Goal: Information Seeking & Learning: Learn about a topic

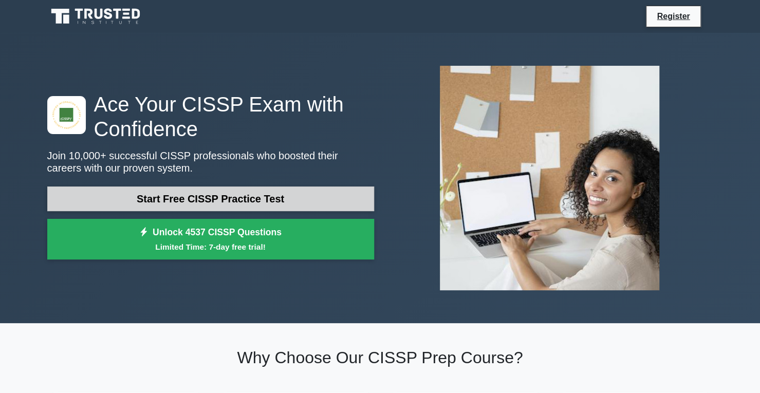
click at [212, 199] on link "Start Free CISSP Practice Test" at bounding box center [210, 199] width 327 height 25
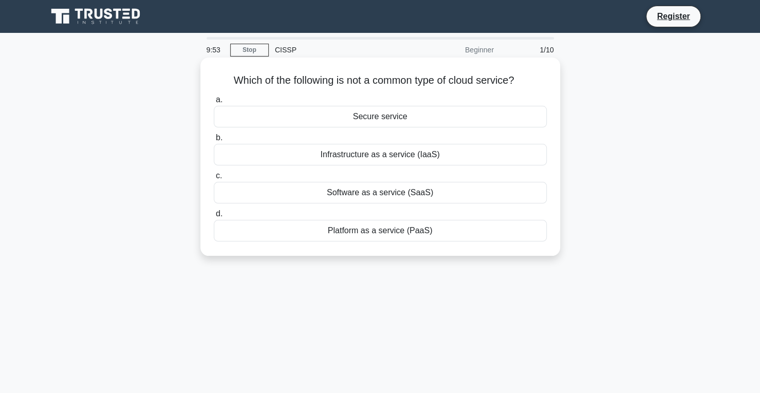
click at [335, 116] on div "Secure service" at bounding box center [380, 117] width 333 height 22
click at [214, 103] on input "a. Secure service" at bounding box center [214, 100] width 0 height 7
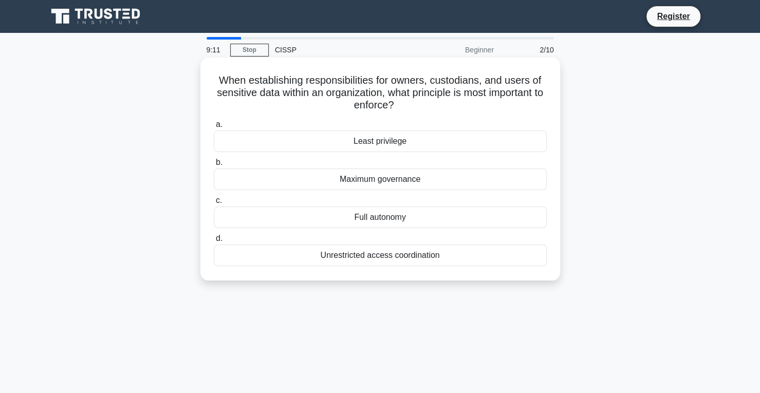
click at [374, 182] on div "Maximum governance" at bounding box center [380, 180] width 333 height 22
click at [214, 166] on input "b. Maximum governance" at bounding box center [214, 162] width 0 height 7
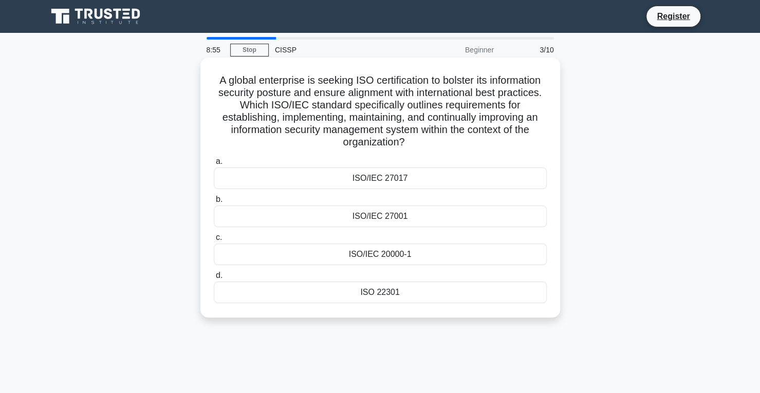
click at [395, 224] on div "ISO/IEC 27001" at bounding box center [380, 217] width 333 height 22
click at [214, 203] on input "b. ISO/IEC 27001" at bounding box center [214, 199] width 0 height 7
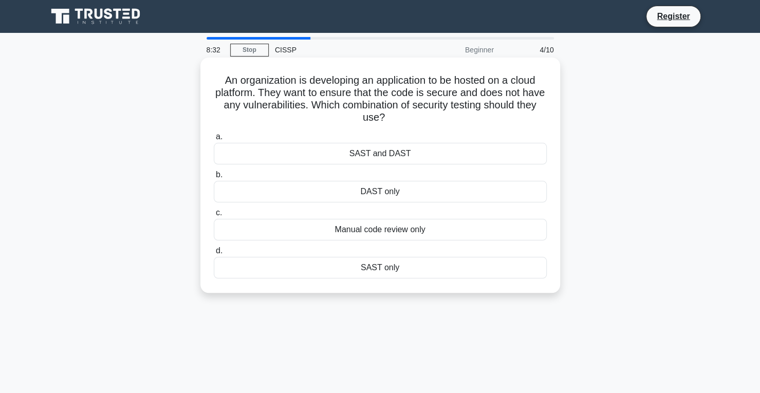
click at [383, 264] on div "SAST only" at bounding box center [380, 268] width 333 height 22
click at [214, 254] on input "d. SAST only" at bounding box center [214, 251] width 0 height 7
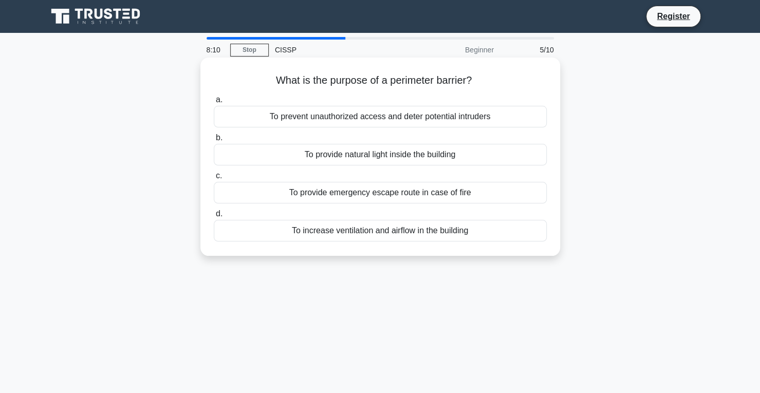
click at [385, 121] on div "To prevent unauthorized access and deter potential intruders" at bounding box center [380, 117] width 333 height 22
click at [214, 103] on input "a. To prevent unauthorized access and deter potential intruders" at bounding box center [214, 100] width 0 height 7
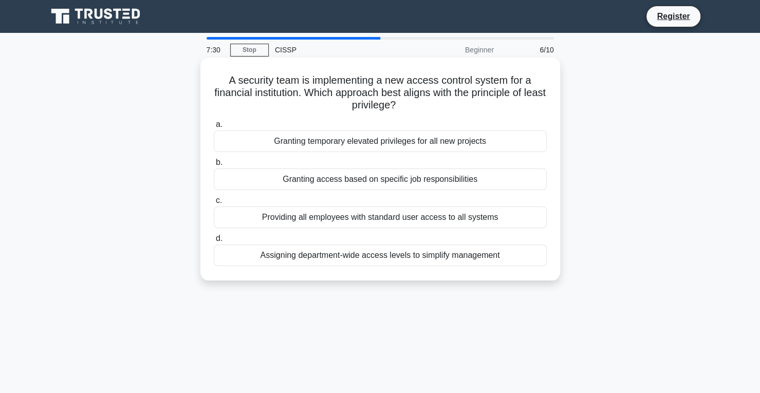
click at [398, 179] on div "Granting access based on specific job responsibilities" at bounding box center [380, 180] width 333 height 22
click at [214, 166] on input "b. Granting access based on specific job responsibilities" at bounding box center [214, 162] width 0 height 7
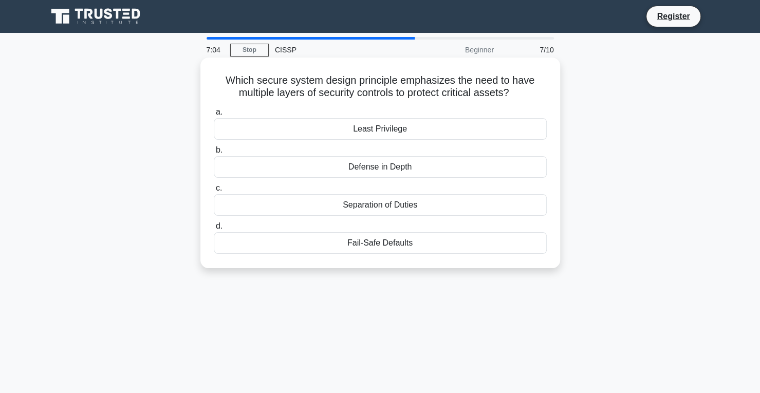
click at [384, 166] on div "Defense in Depth" at bounding box center [380, 167] width 333 height 22
click at [214, 154] on input "b. Defense in Depth" at bounding box center [214, 150] width 0 height 7
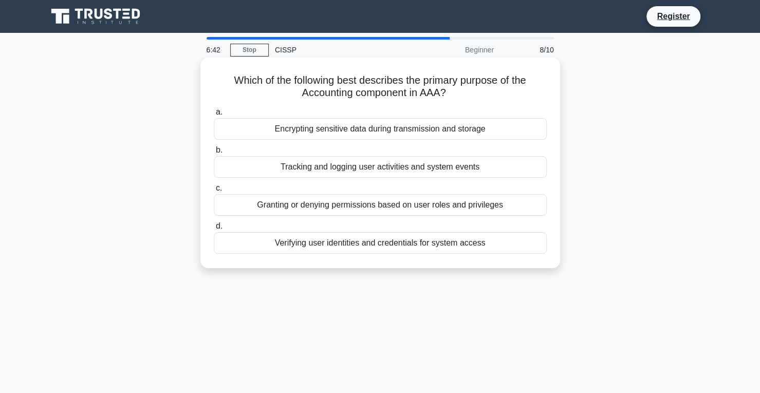
click at [361, 168] on div "Tracking and logging user activities and system events" at bounding box center [380, 167] width 333 height 22
click at [214, 154] on input "b. Tracking and logging user activities and system events" at bounding box center [214, 150] width 0 height 7
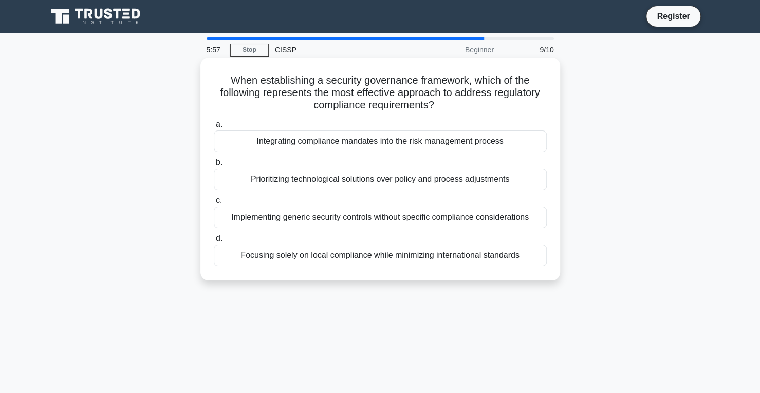
click at [436, 146] on div "Integrating compliance mandates into the risk management process" at bounding box center [380, 142] width 333 height 22
click at [214, 128] on input "a. Integrating compliance mandates into the risk management process" at bounding box center [214, 124] width 0 height 7
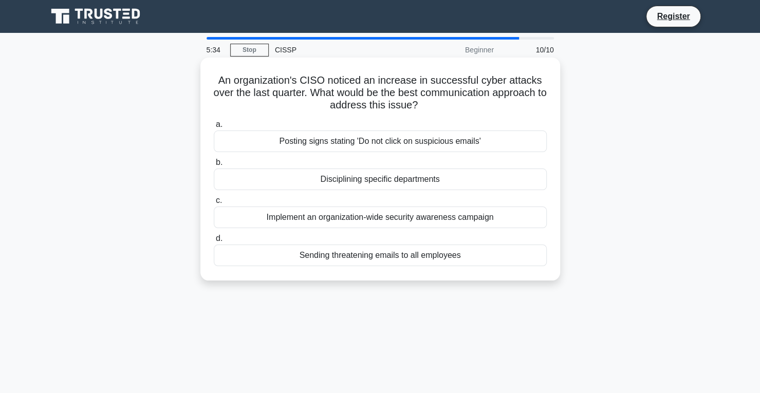
click at [364, 217] on div "Implement an organization-wide security awareness campaign" at bounding box center [380, 218] width 333 height 22
click at [214, 204] on input "c. Implement an organization-wide security awareness campaign" at bounding box center [214, 200] width 0 height 7
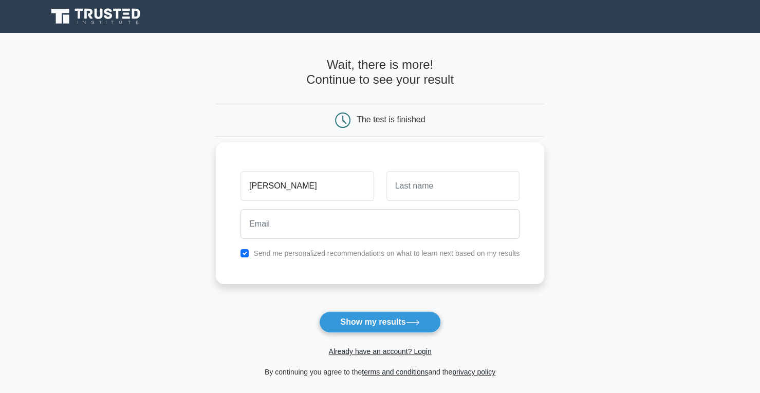
type input "Vivek"
type input "Singh"
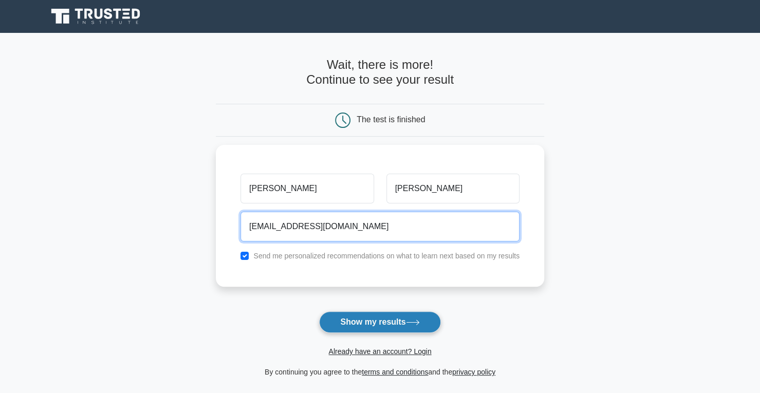
type input "vivekvishan@gmail.com"
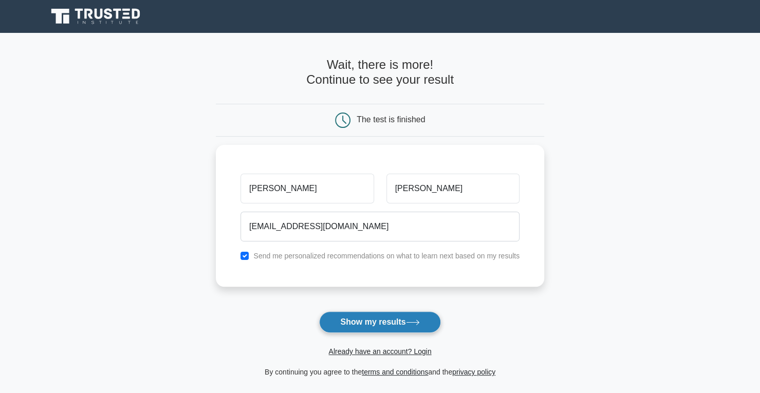
click at [354, 325] on button "Show my results" at bounding box center [379, 322] width 121 height 22
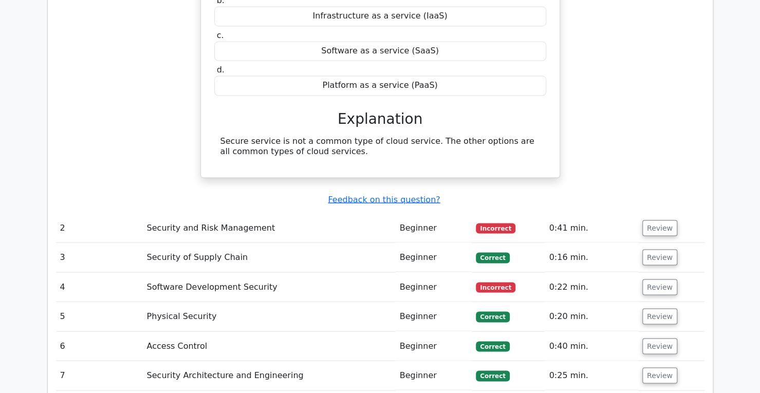
scroll to position [977, 0]
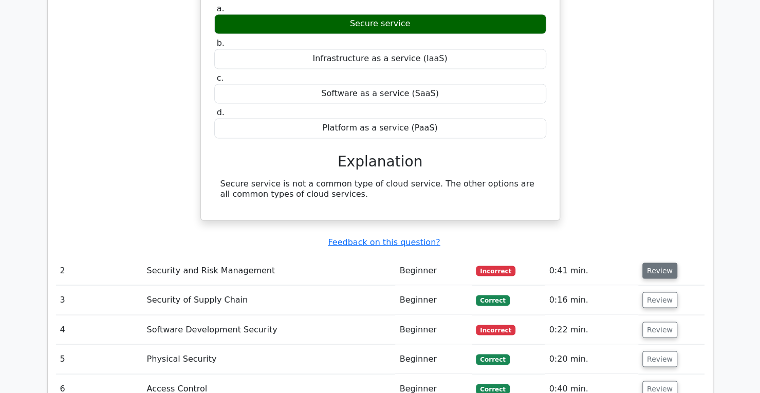
click at [657, 263] on button "Review" at bounding box center [660, 271] width 35 height 16
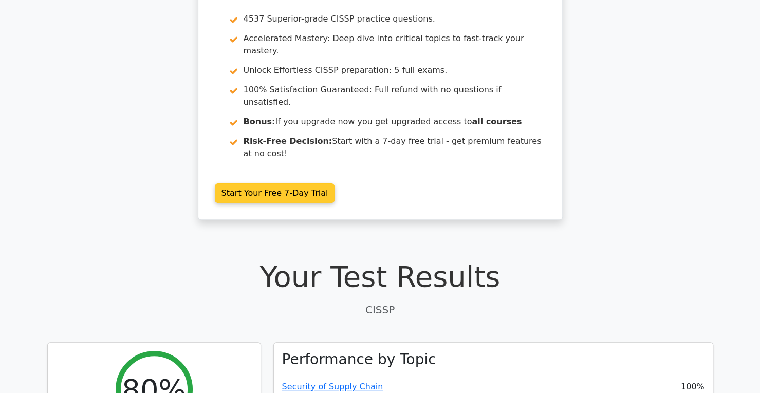
scroll to position [0, 0]
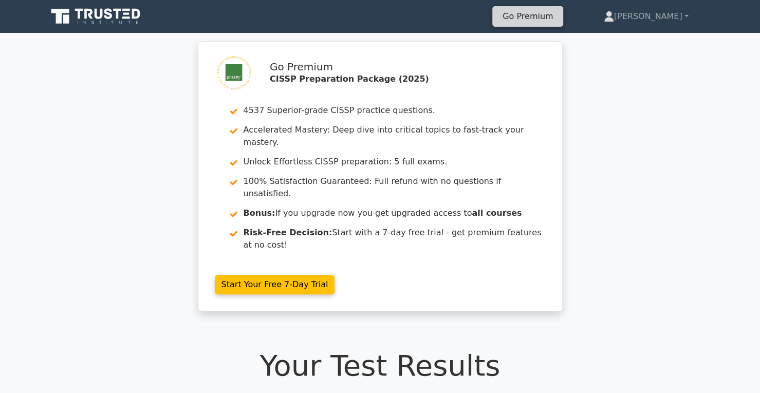
click at [559, 20] on link "Go Premium" at bounding box center [528, 16] width 63 height 14
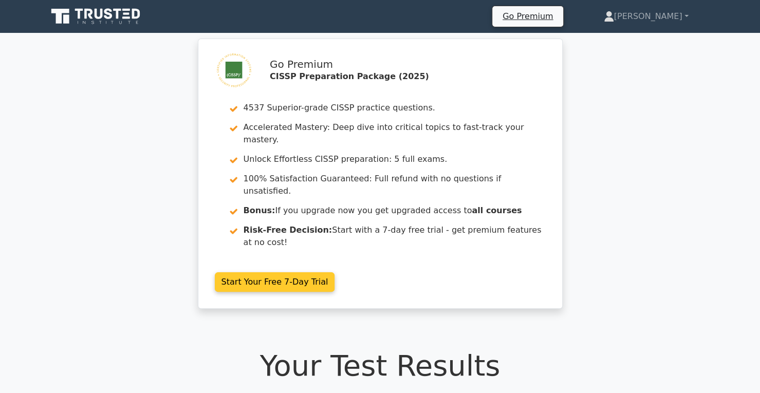
click at [235, 272] on link "Start Your Free 7-Day Trial" at bounding box center [275, 282] width 120 height 20
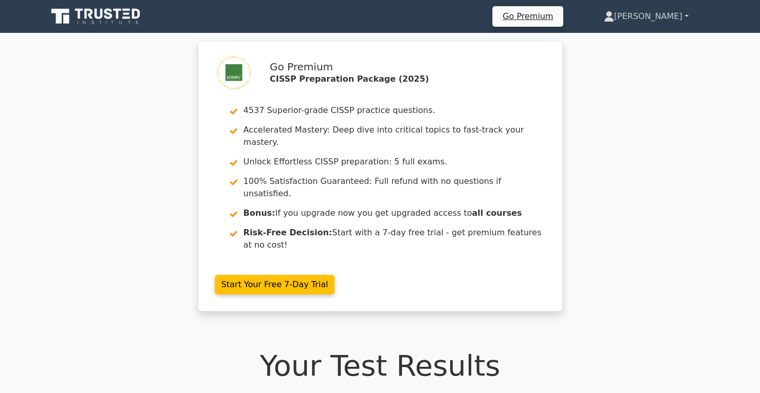
click at [692, 23] on link "[PERSON_NAME]" at bounding box center [646, 16] width 134 height 21
click at [650, 44] on link "Profile" at bounding box center [620, 40] width 81 height 16
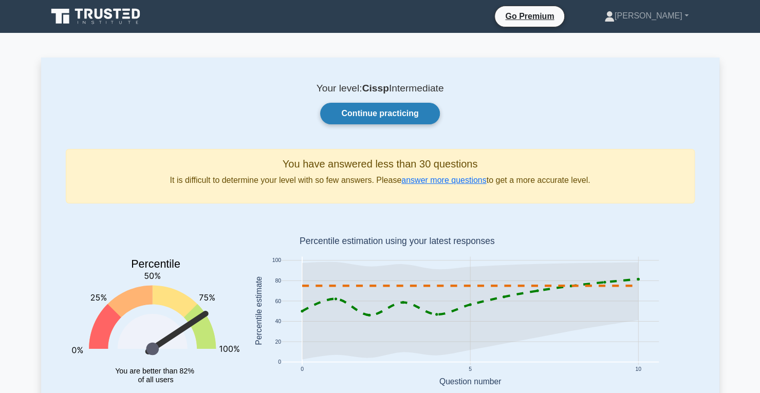
click at [388, 109] on link "Continue practicing" at bounding box center [379, 114] width 119 height 22
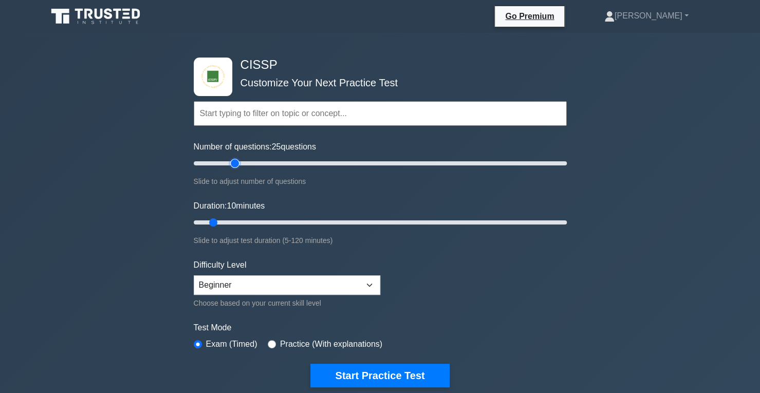
click at [236, 163] on input "Number of questions: 25 questions" at bounding box center [380, 163] width 373 height 12
drag, startPoint x: 236, startPoint y: 163, endPoint x: 222, endPoint y: 162, distance: 14.4
type input "20"
click at [222, 162] on input "Number of questions: 20 questions" at bounding box center [380, 163] width 373 height 12
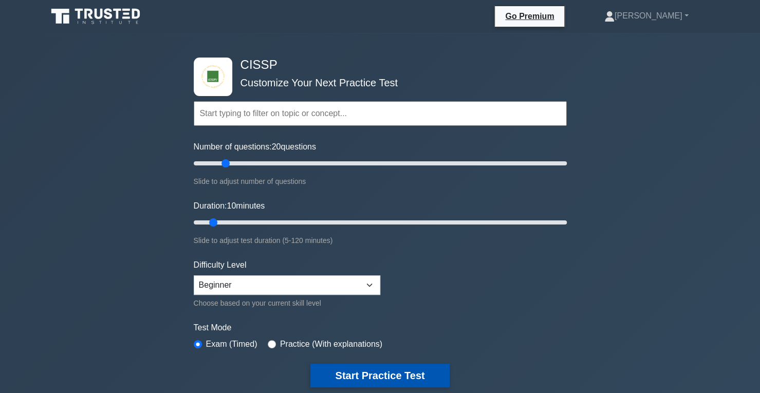
click at [381, 366] on button "Start Practice Test" at bounding box center [379, 376] width 139 height 24
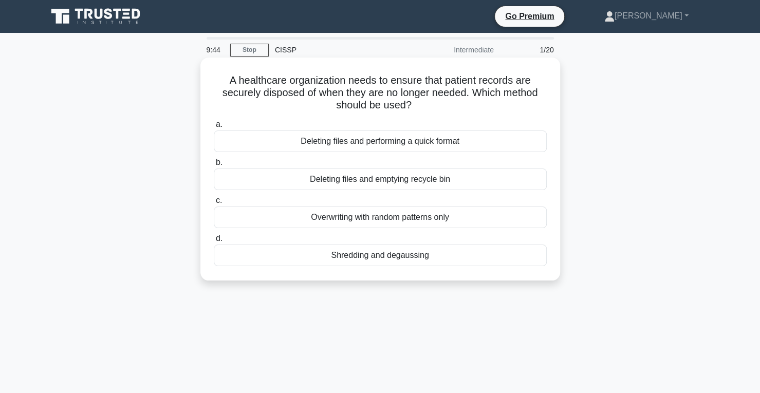
click at [393, 258] on div "Shredding and degaussing" at bounding box center [380, 256] width 333 height 22
click at [214, 242] on input "d. Shredding and degaussing" at bounding box center [214, 238] width 0 height 7
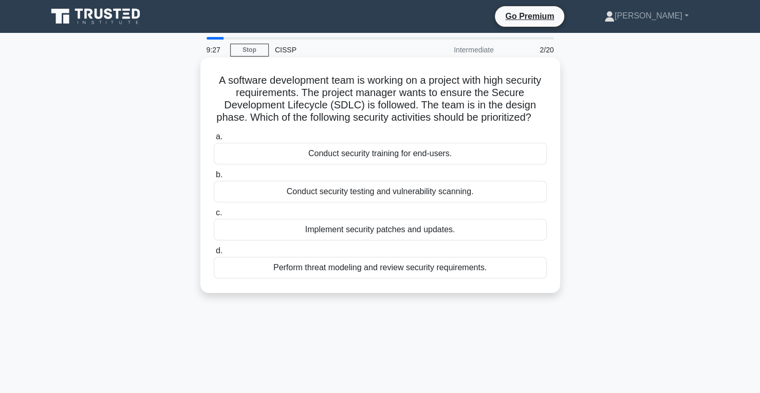
click at [405, 203] on div "Conduct security testing and vulnerability scanning." at bounding box center [380, 192] width 333 height 22
click at [214, 178] on input "b. Conduct security testing and vulnerability scanning." at bounding box center [214, 175] width 0 height 7
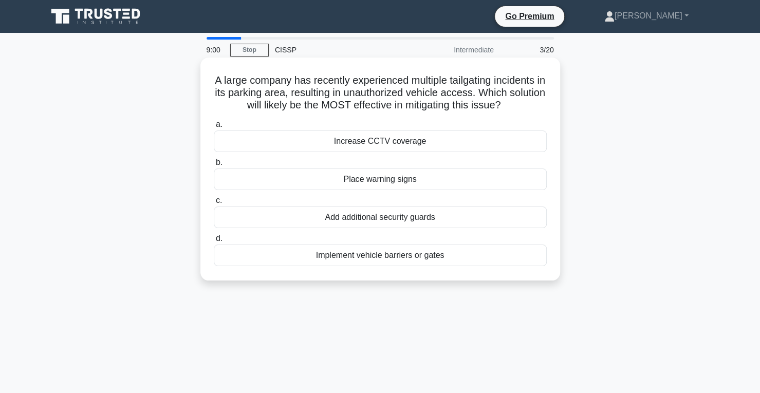
click at [368, 254] on div "Implement vehicle barriers or gates" at bounding box center [380, 256] width 333 height 22
click at [214, 242] on input "d. Implement vehicle barriers or gates" at bounding box center [214, 238] width 0 height 7
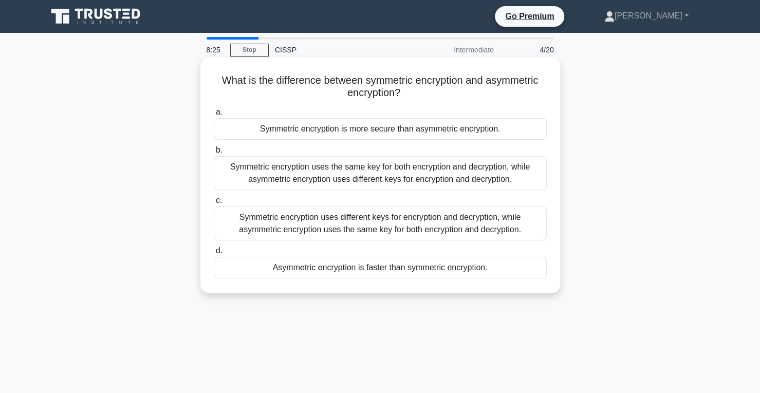
click at [390, 175] on div "Symmetric encryption uses the same key for both encryption and decryption, whil…" at bounding box center [380, 173] width 333 height 34
click at [214, 154] on input "b. Symmetric encryption uses the same key for both encryption and decryption, w…" at bounding box center [214, 150] width 0 height 7
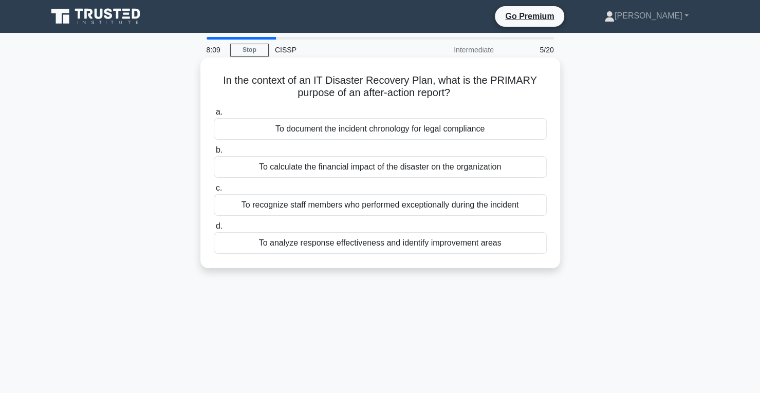
click at [342, 203] on div "To recognize staff members who performed exceptionally during the incident" at bounding box center [380, 205] width 333 height 22
click at [214, 192] on input "c. To recognize staff members who performed exceptionally during the incident" at bounding box center [214, 188] width 0 height 7
